Goal: Find specific page/section: Find specific page/section

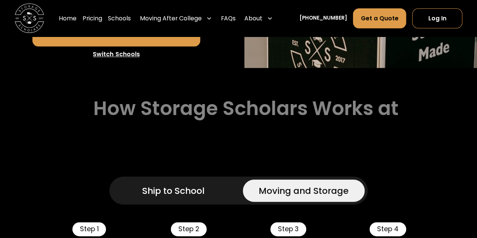
scroll to position [323, 0]
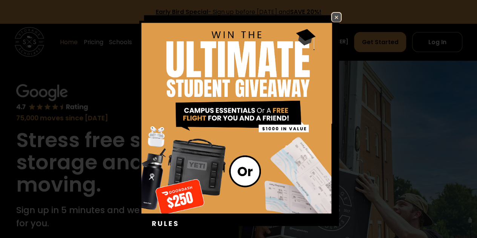
click at [332, 15] on img at bounding box center [336, 17] width 9 height 9
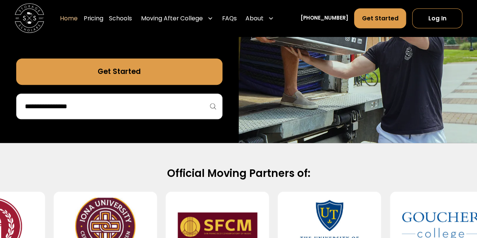
scroll to position [200, 0]
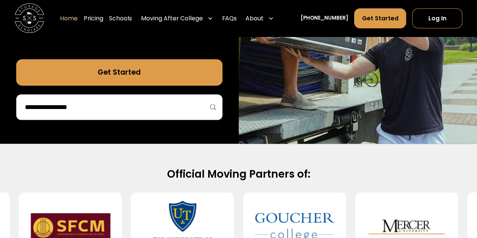
click at [65, 110] on input "search" at bounding box center [119, 107] width 190 height 13
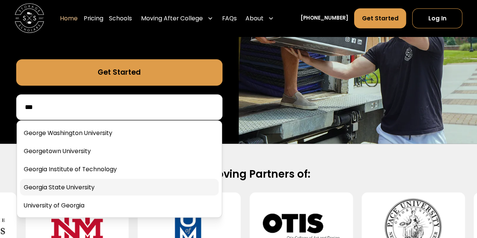
type input "***"
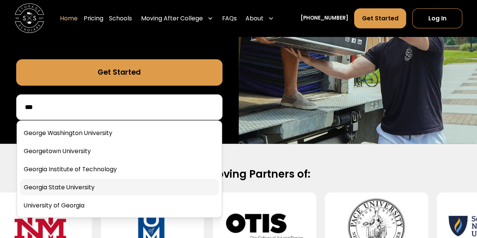
click at [83, 188] on link at bounding box center [119, 187] width 199 height 17
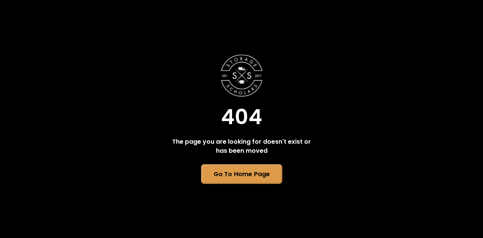
click at [243, 170] on link "Go To Home Page" at bounding box center [241, 174] width 81 height 20
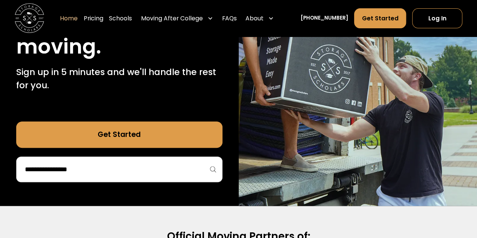
scroll to position [135, 0]
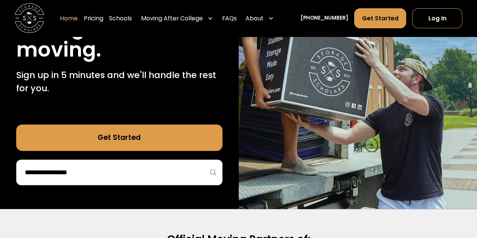
click at [82, 180] on div at bounding box center [119, 173] width 206 height 26
click at [90, 165] on div at bounding box center [119, 173] width 206 height 26
click at [89, 166] on div at bounding box center [119, 173] width 206 height 26
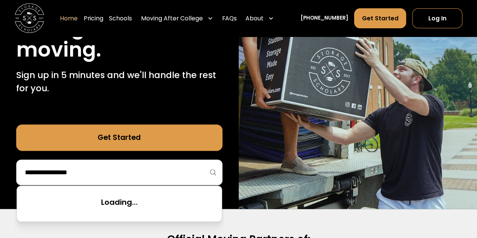
click at [83, 172] on input "search" at bounding box center [119, 172] width 190 height 13
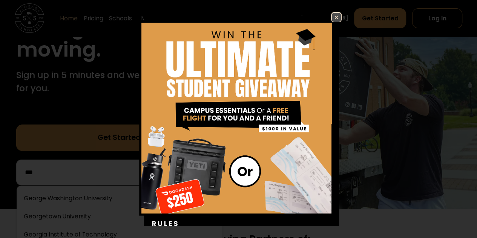
scroll to position [172, 0]
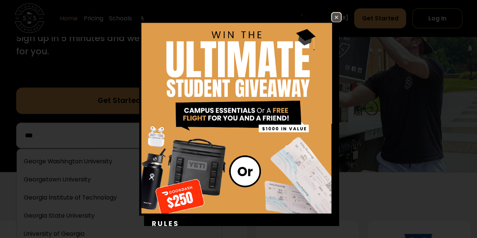
click at [332, 14] on img at bounding box center [336, 17] width 9 height 9
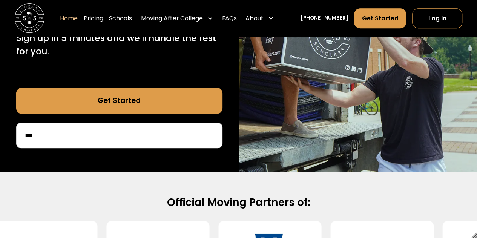
click at [96, 138] on input "***" at bounding box center [119, 135] width 190 height 13
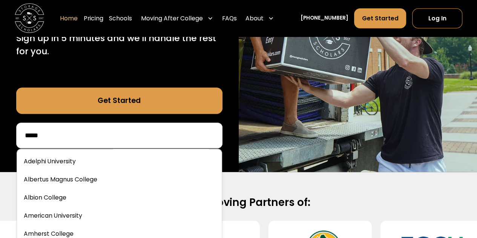
click at [91, 129] on input "*****" at bounding box center [119, 135] width 190 height 13
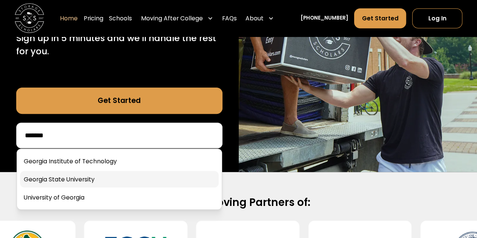
type input "*******"
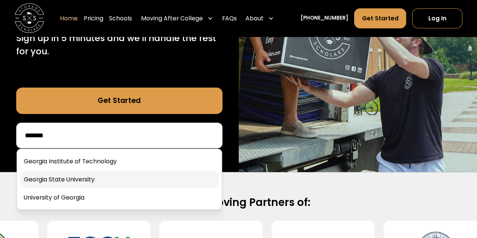
click at [75, 176] on link at bounding box center [119, 179] width 199 height 17
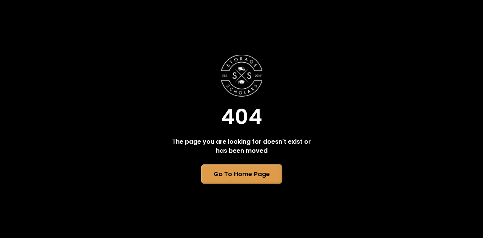
click at [233, 179] on link "Go To Home Page" at bounding box center [241, 174] width 81 height 20
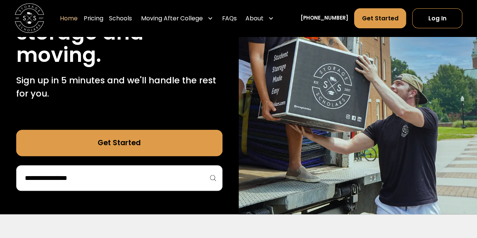
scroll to position [110, 0]
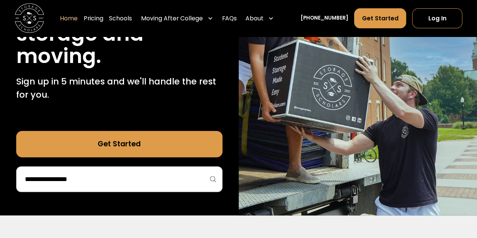
click at [67, 186] on input "search" at bounding box center [119, 179] width 190 height 13
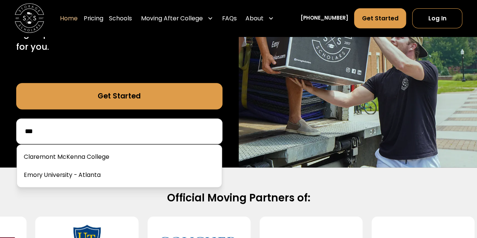
scroll to position [157, 0]
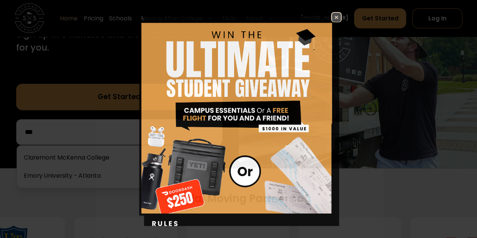
click at [75, 196] on div "Enter Giveaway" at bounding box center [238, 119] width 477 height 238
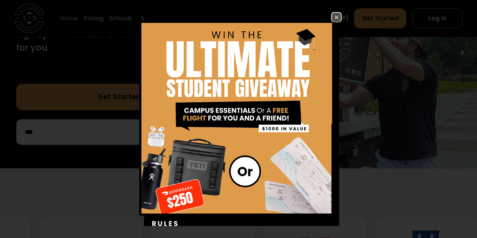
click at [332, 15] on img at bounding box center [336, 17] width 9 height 9
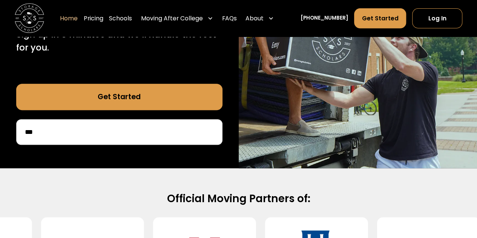
click at [85, 138] on input "***" at bounding box center [119, 132] width 190 height 13
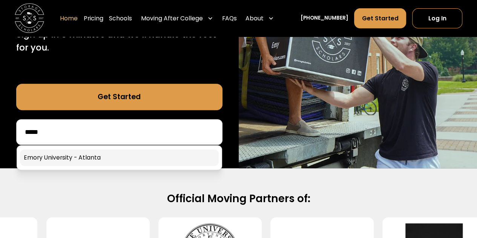
type input "*****"
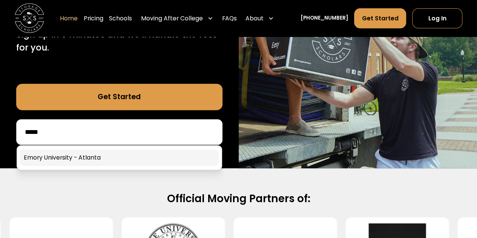
click at [73, 166] on link at bounding box center [119, 157] width 199 height 17
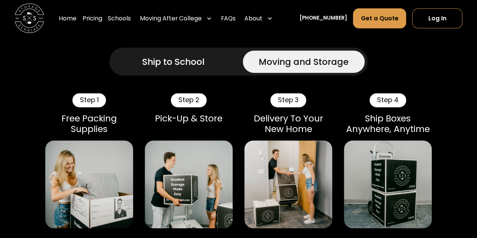
scroll to position [451, 0]
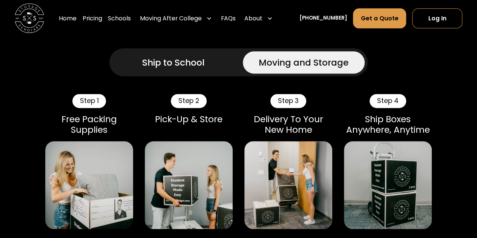
click at [163, 66] on div "Ship to School" at bounding box center [173, 62] width 62 height 13
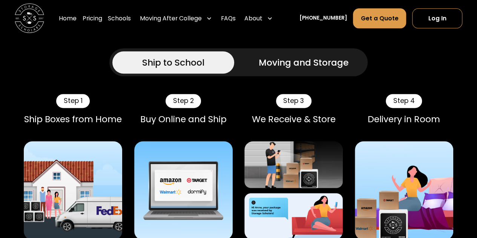
click at [316, 63] on div "Moving and Storage" at bounding box center [304, 62] width 90 height 13
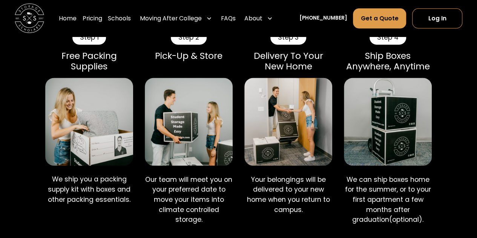
scroll to position [515, 0]
